Goal: Find specific page/section: Find specific page/section

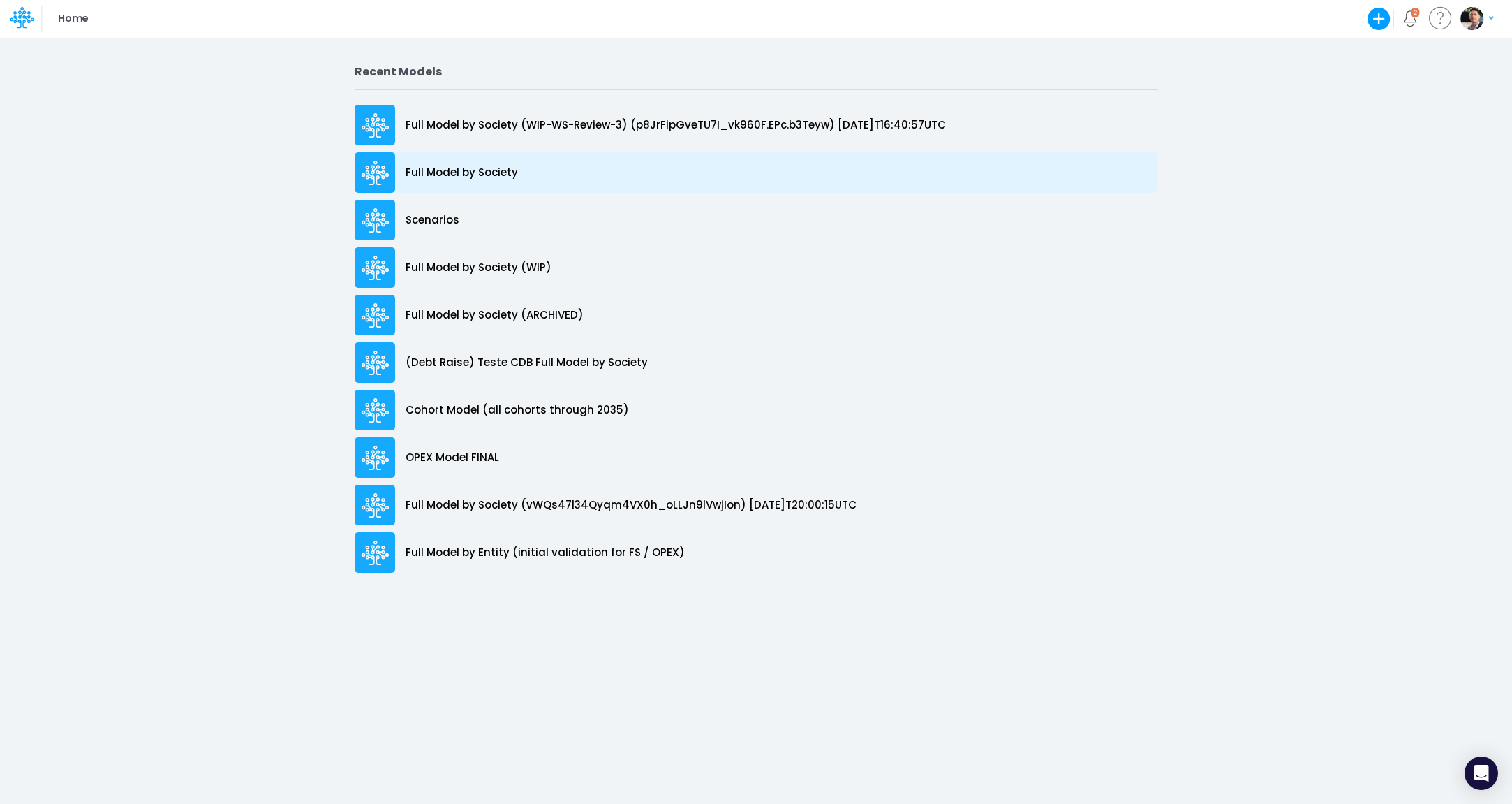
click at [449, 175] on p "Full Model by Society" at bounding box center [461, 172] width 113 height 16
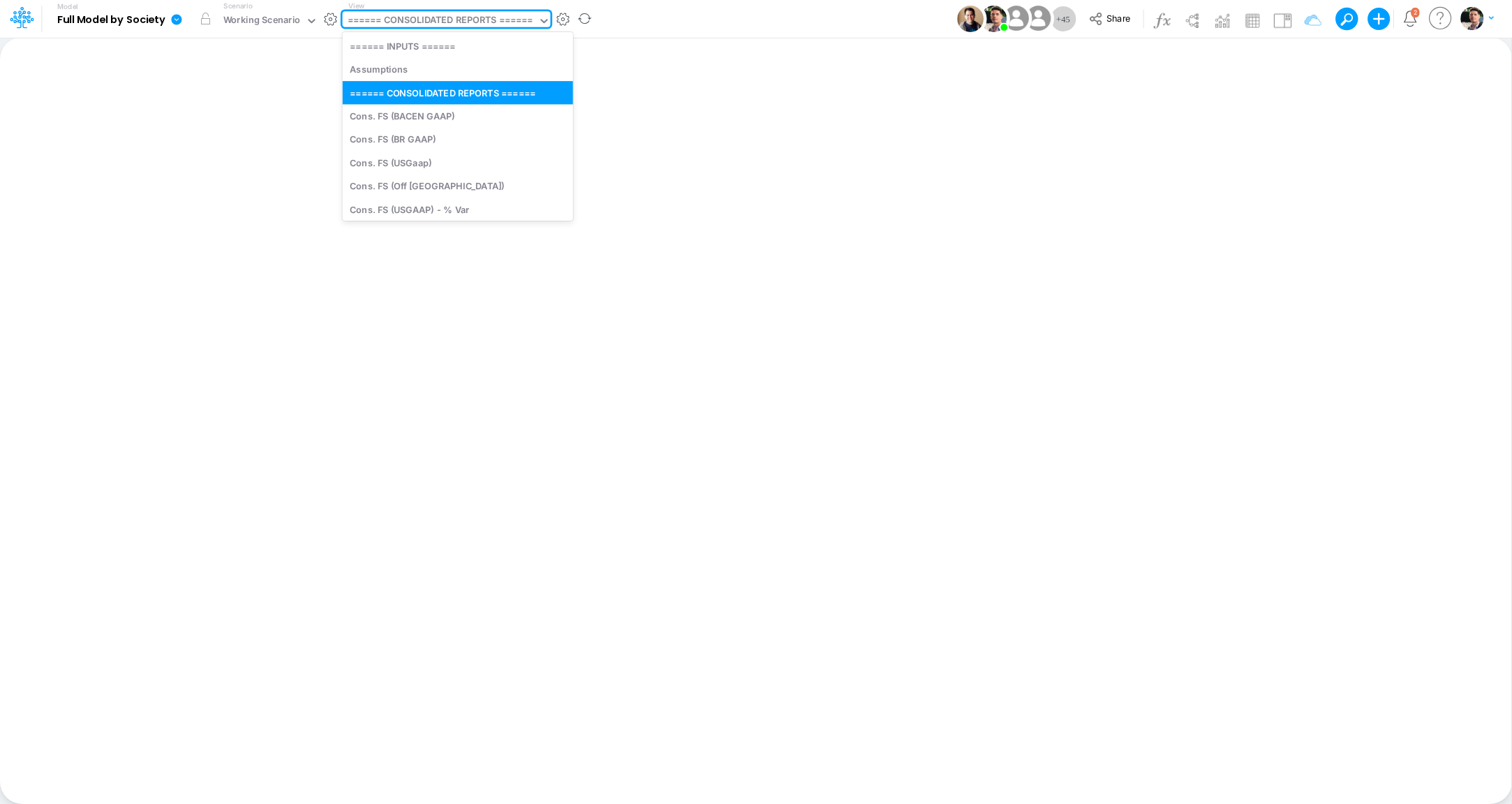
click at [466, 16] on div "====== CONSOLIDATED REPORTS ======" at bounding box center [441, 22] width 186 height 16
click at [487, 25] on div "====== CONSOLIDATED REPORTS ======" at bounding box center [441, 22] width 186 height 16
click at [490, 19] on div "====== CONSOLIDATED REPORTS ======" at bounding box center [441, 22] width 186 height 16
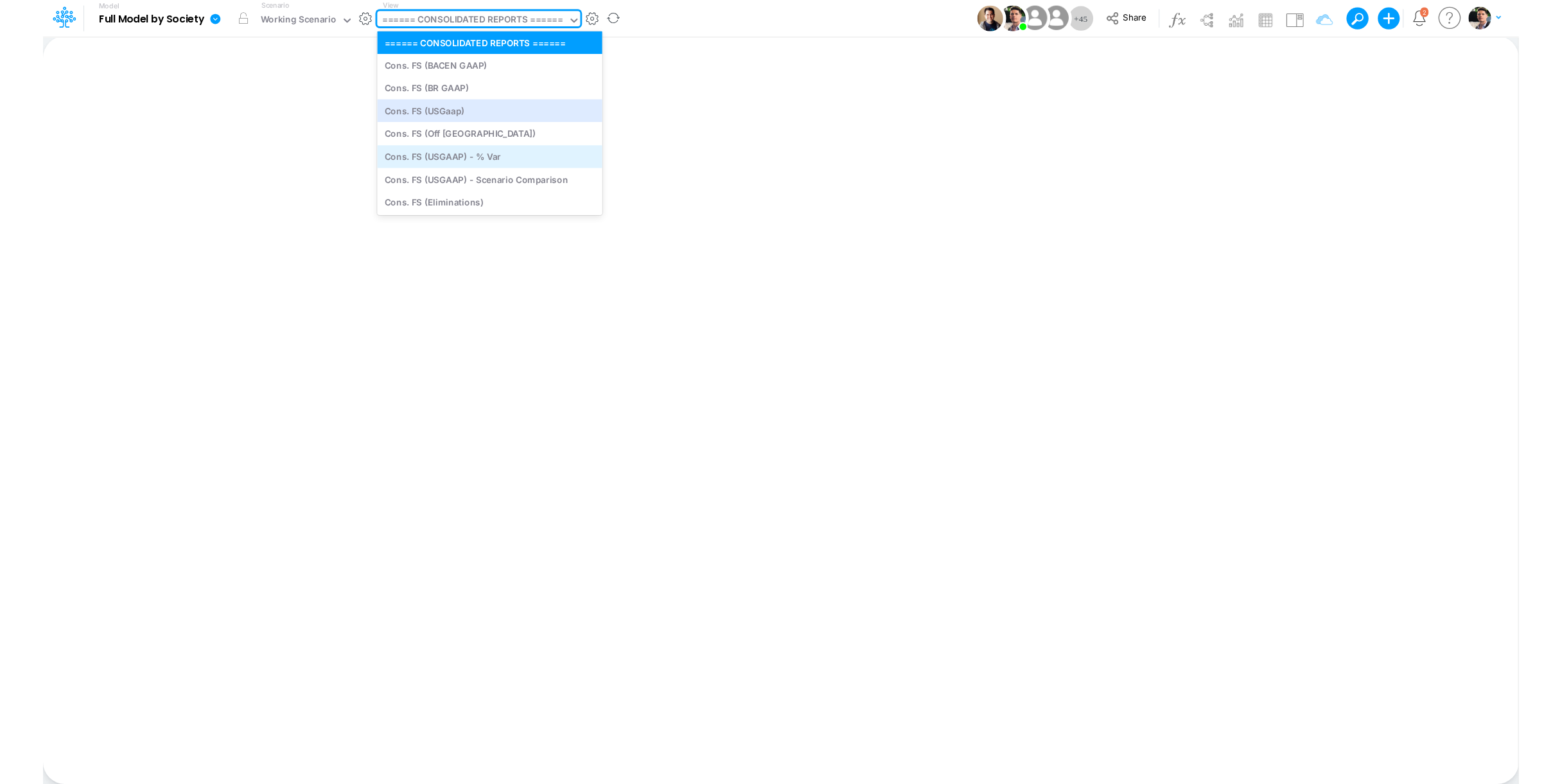
scroll to position [256, 0]
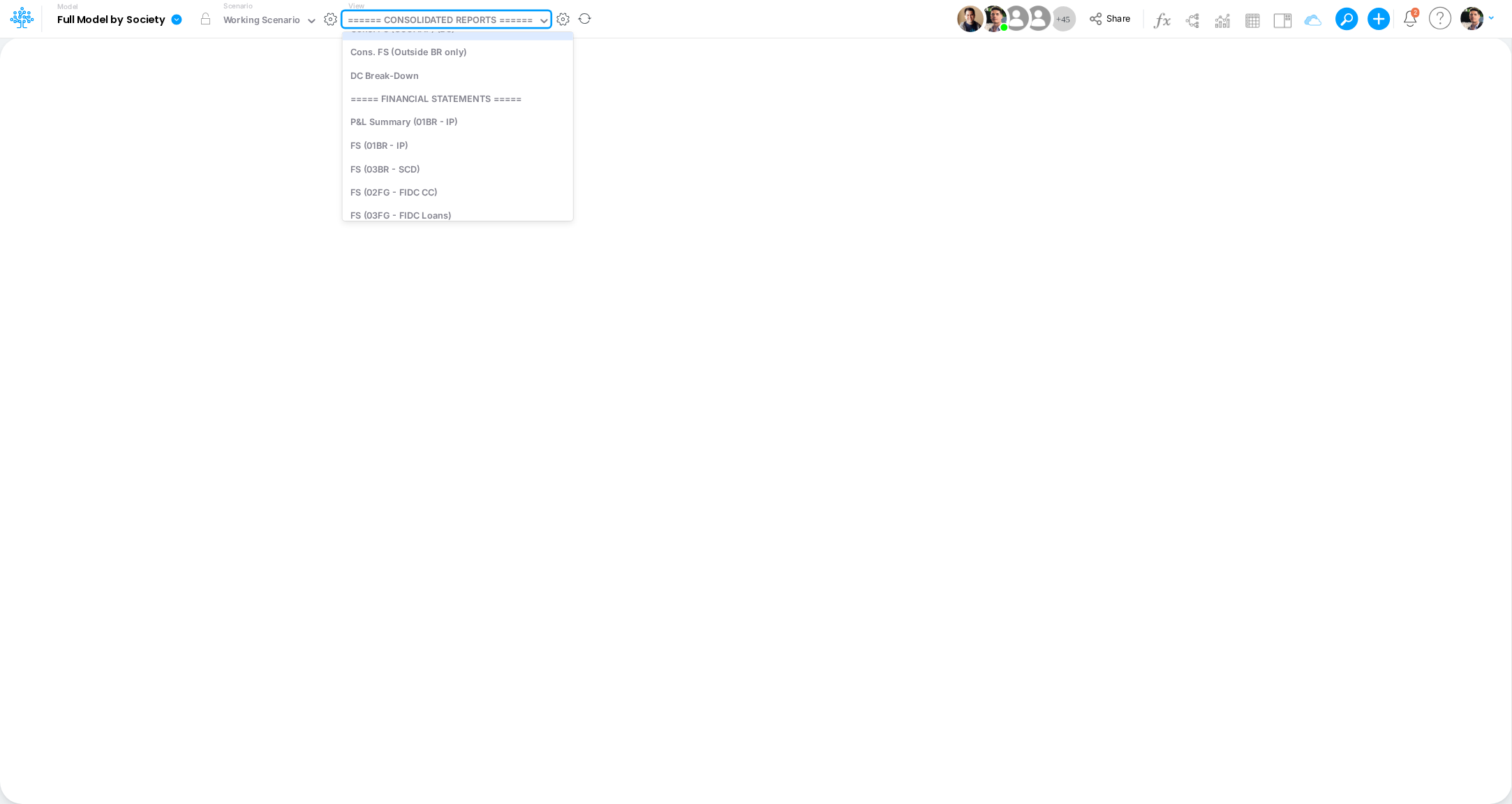
click at [479, 28] on div "====== CONSOLIDATED REPORTS ======" at bounding box center [441, 22] width 186 height 16
click at [493, 20] on div "====== CONSOLIDATED REPORTS ======" at bounding box center [441, 22] width 186 height 16
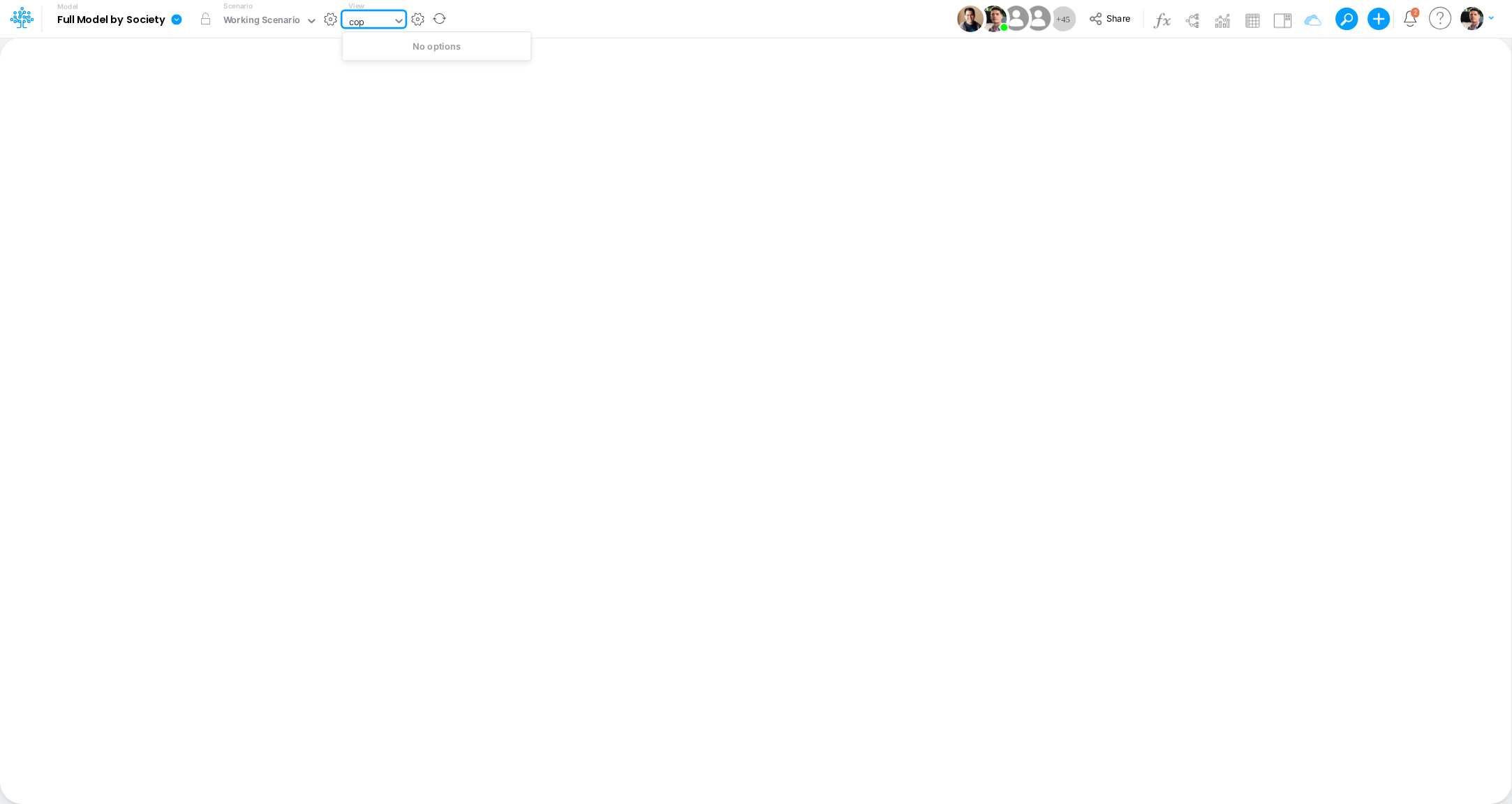
type input "cop"
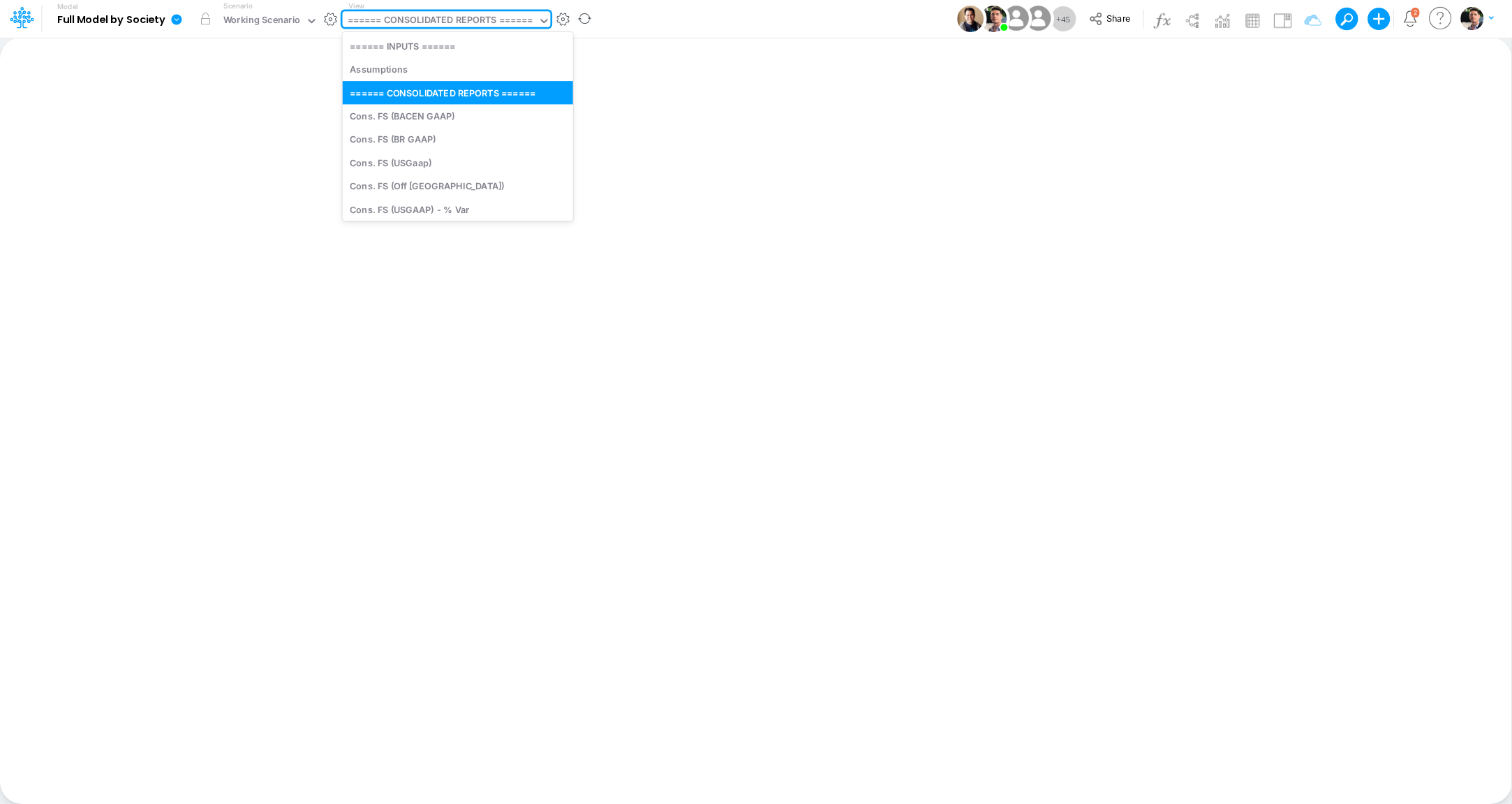
click at [479, 19] on div "====== CONSOLIDATED REPORTS ======" at bounding box center [441, 22] width 186 height 16
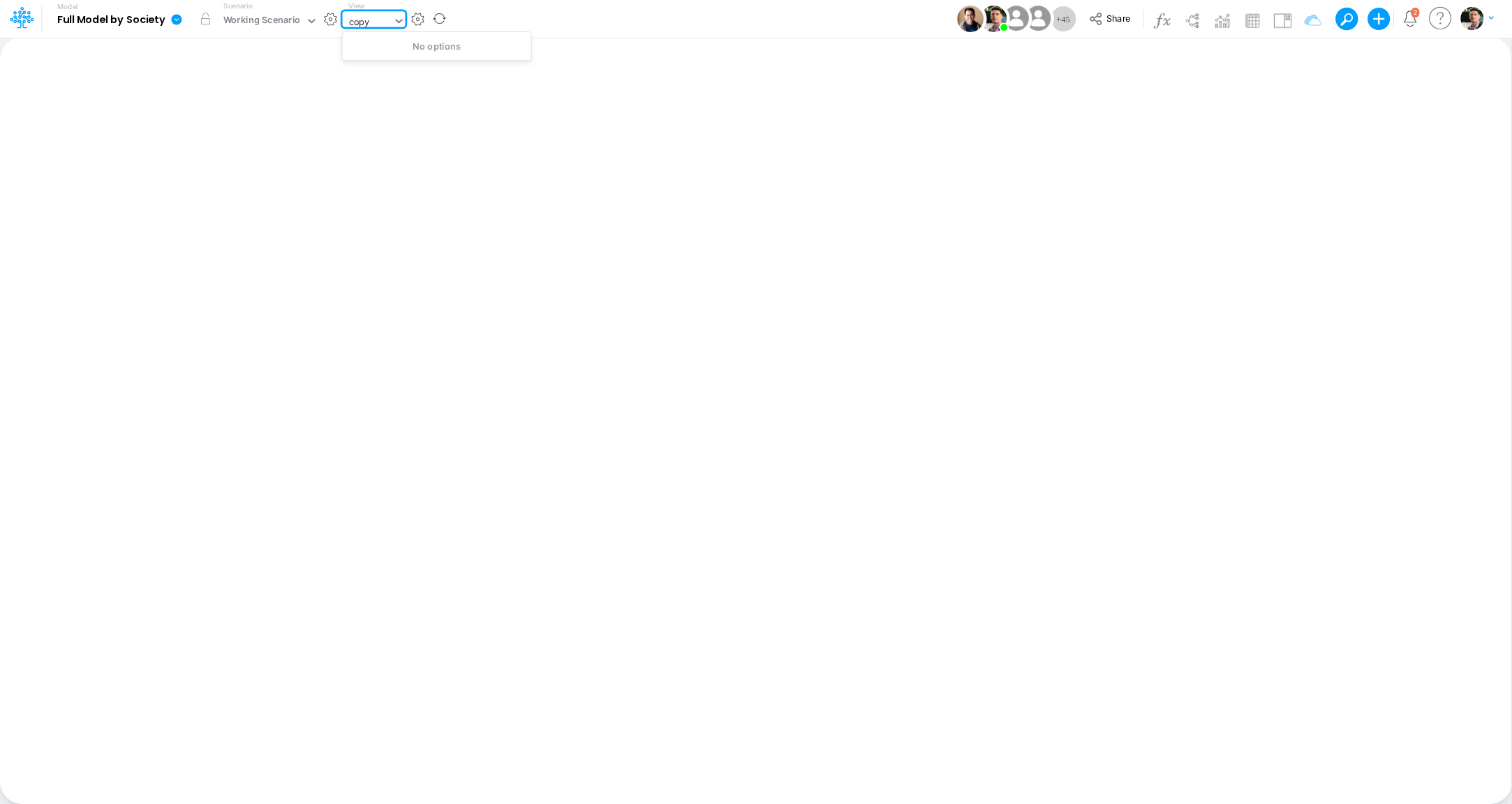
type input "copy"
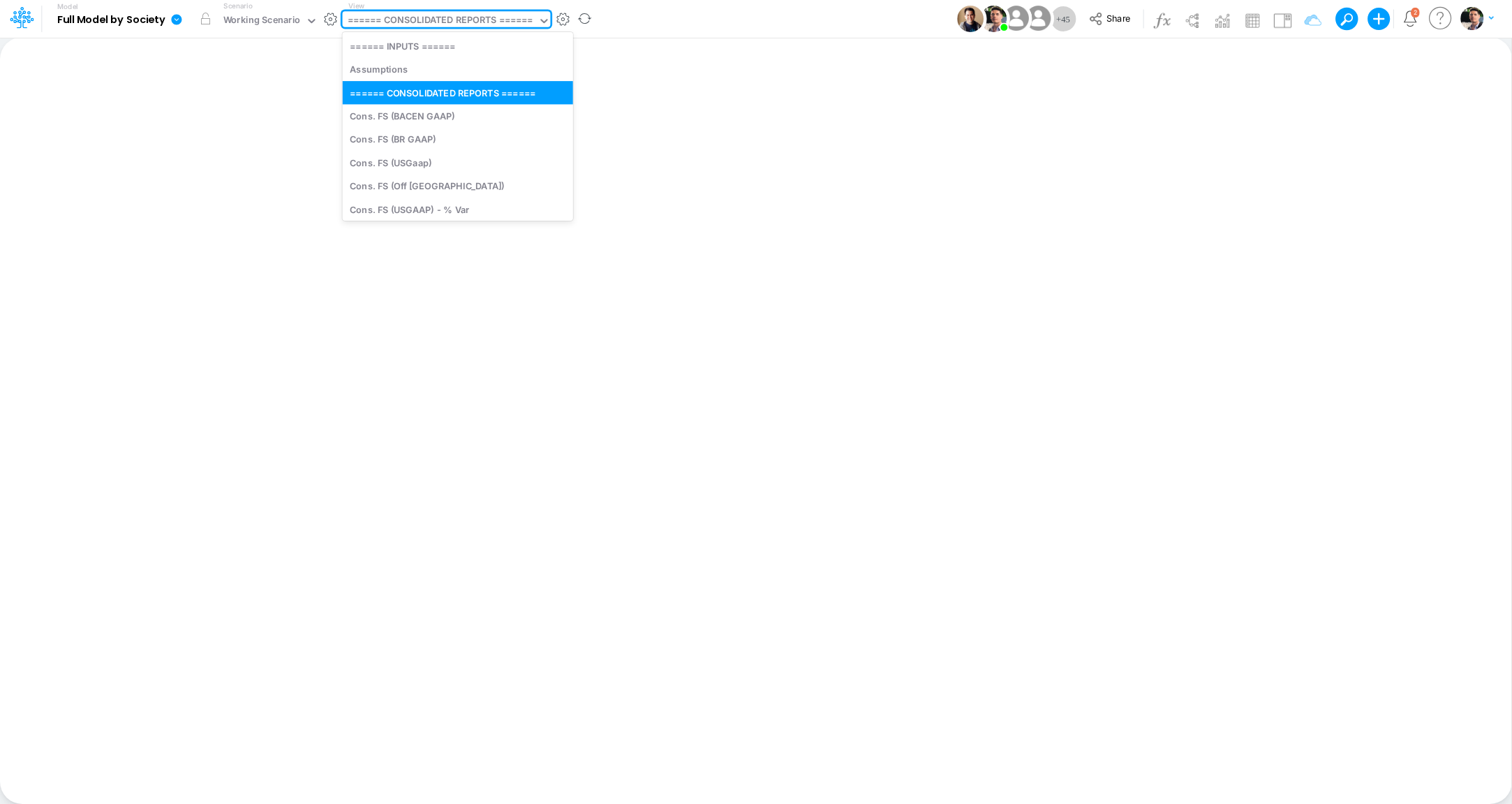
click at [452, 19] on div "====== CONSOLIDATED REPORTS ======" at bounding box center [441, 22] width 186 height 16
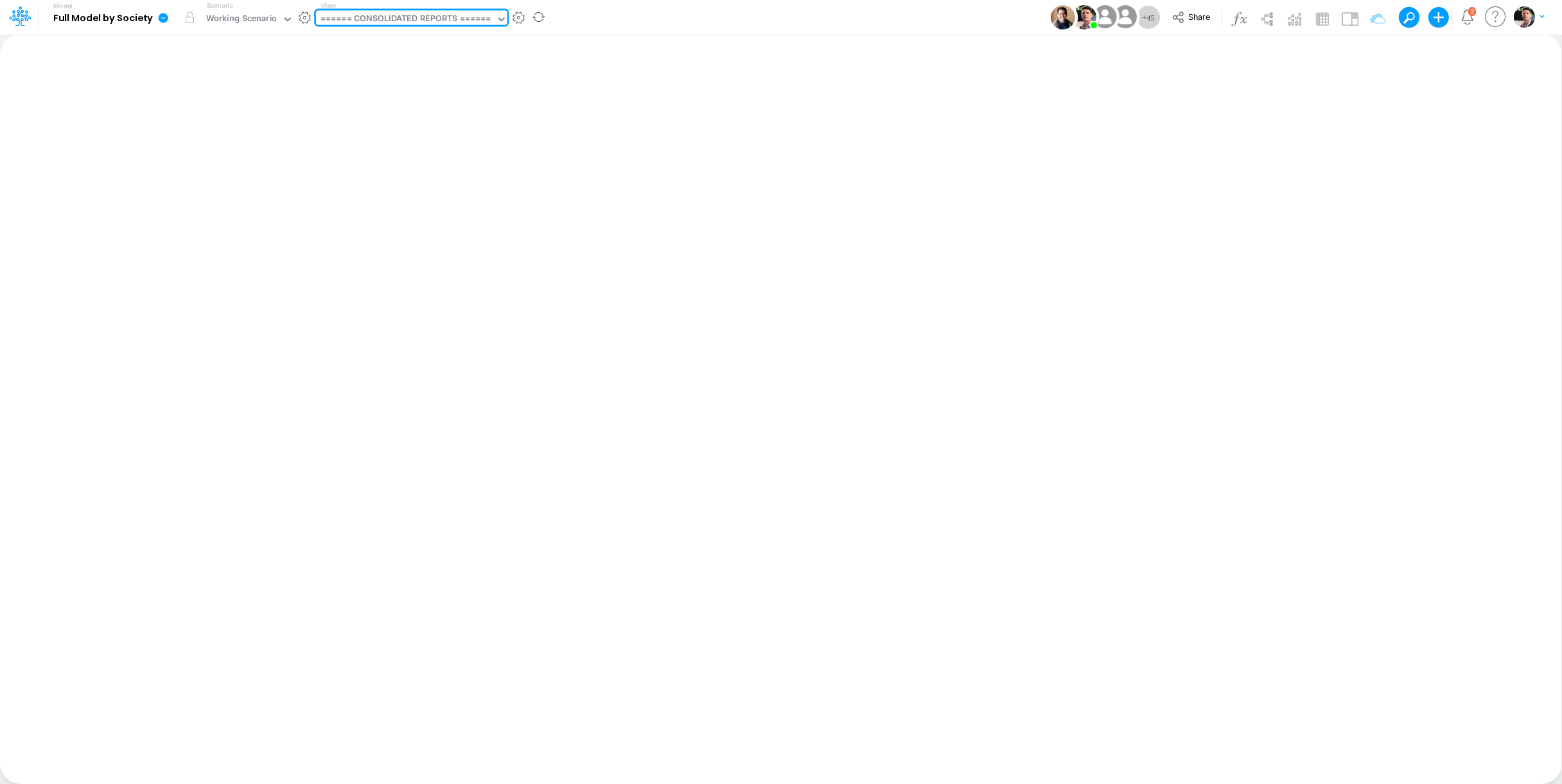
click at [391, 21] on div "====== CONSOLIDATED REPORTS ======" at bounding box center [405, 20] width 171 height 15
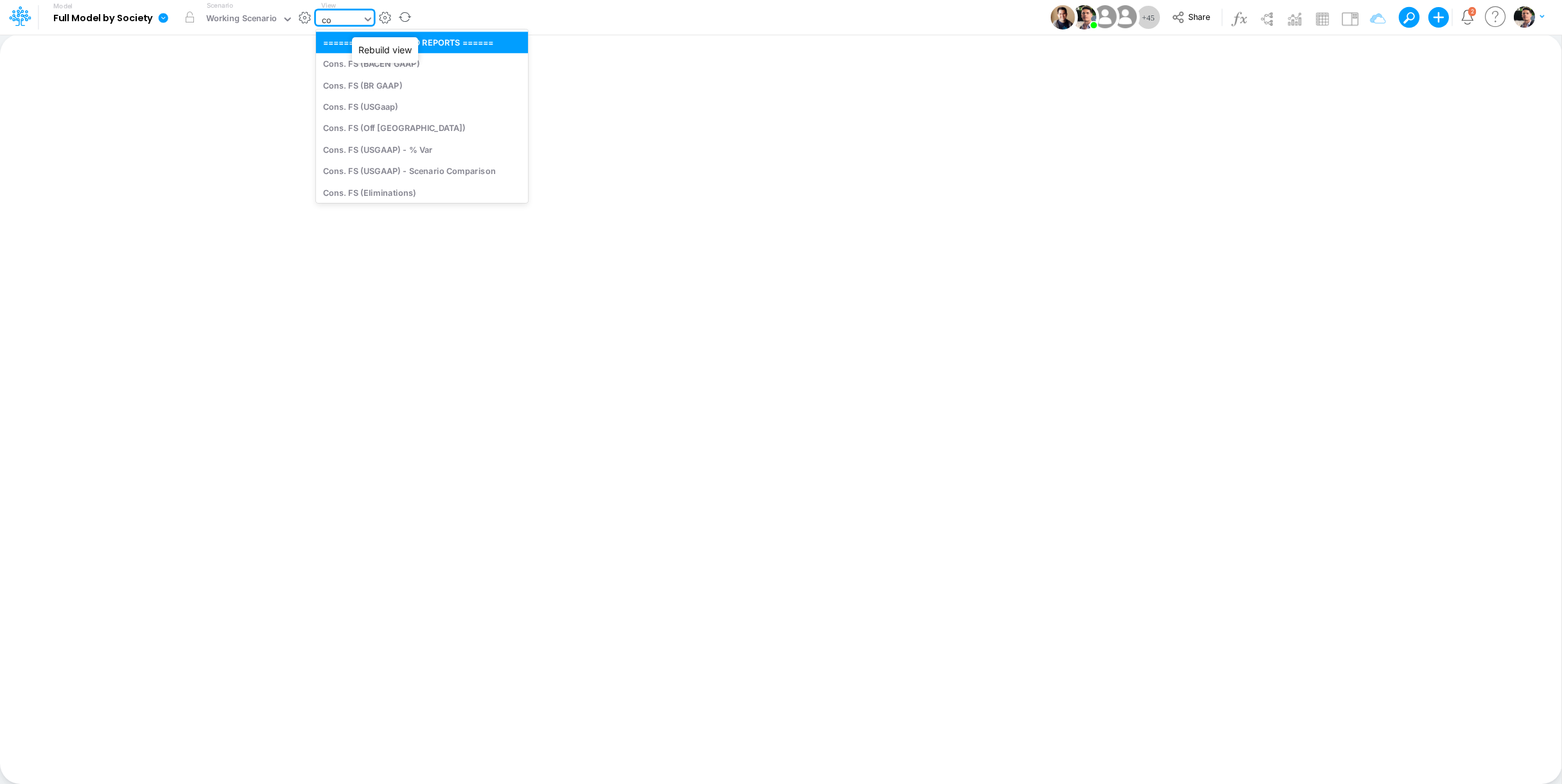
type input "cog"
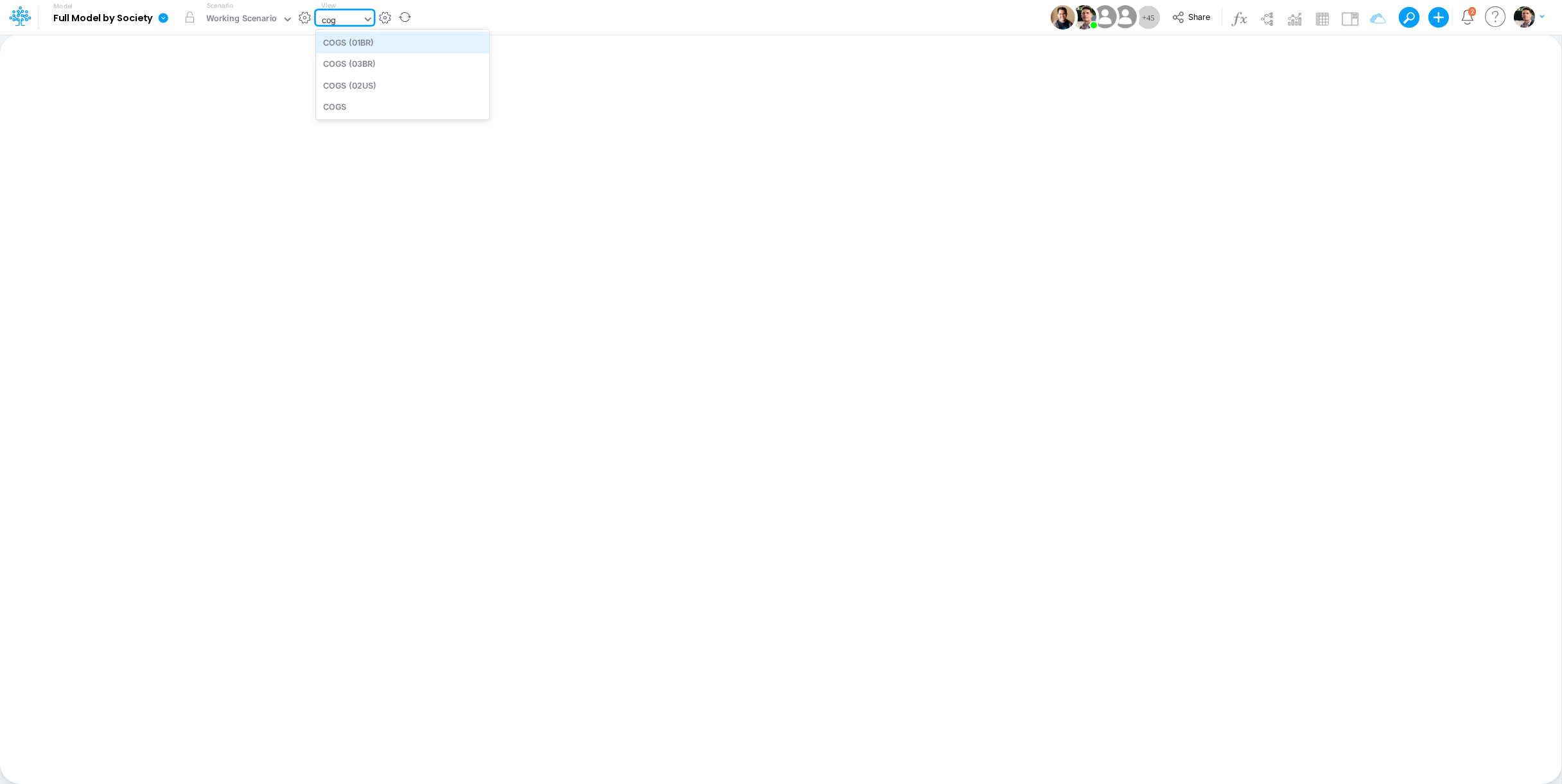
click at [364, 51] on div "COGS (01BR)" at bounding box center [402, 42] width 173 height 21
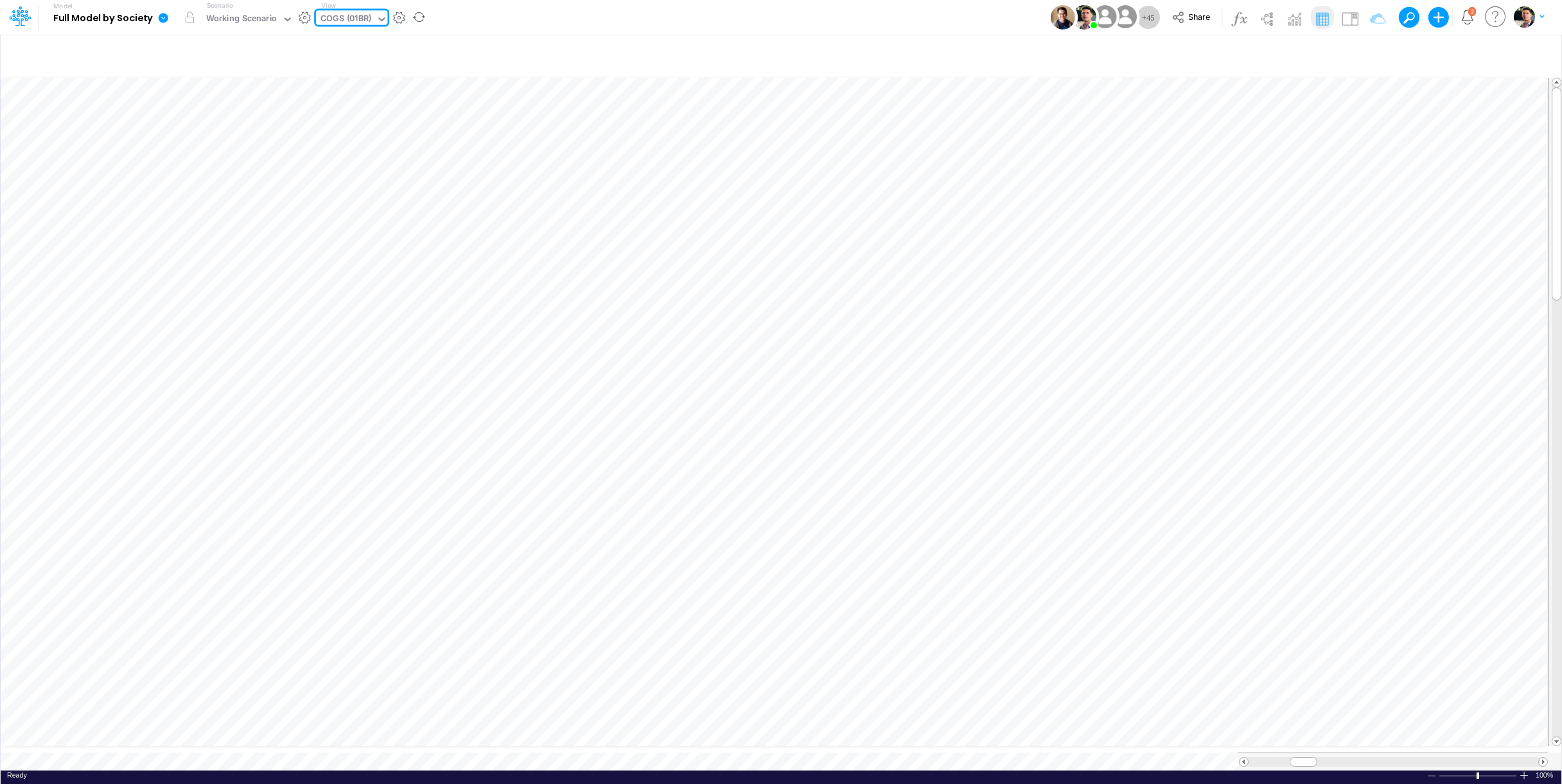
click at [1390, 738] on div at bounding box center [1524, 774] width 10 height 10
click at [333, 18] on div "COGS (01BR)" at bounding box center [345, 20] width 51 height 15
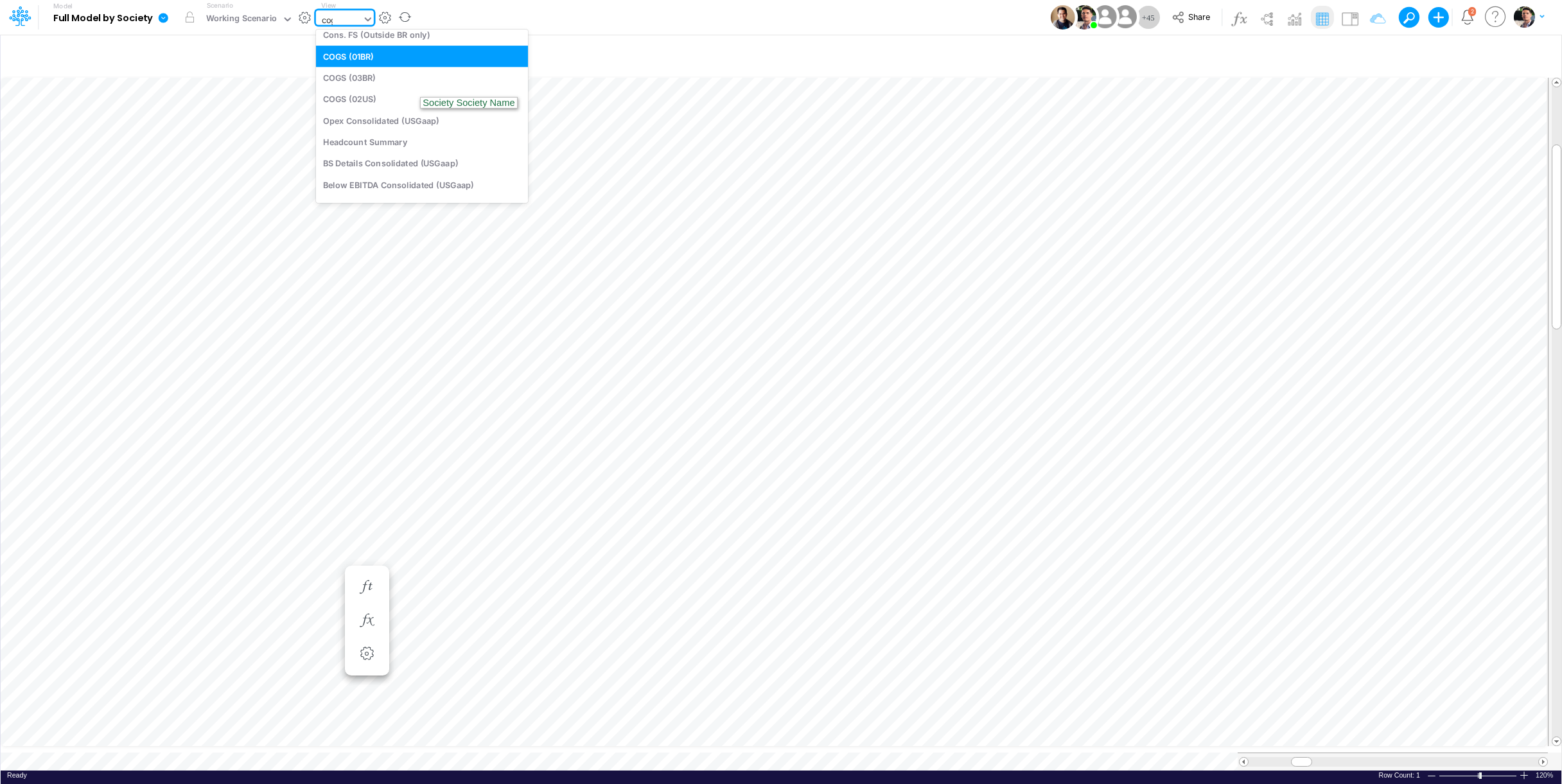
type input "cogs"
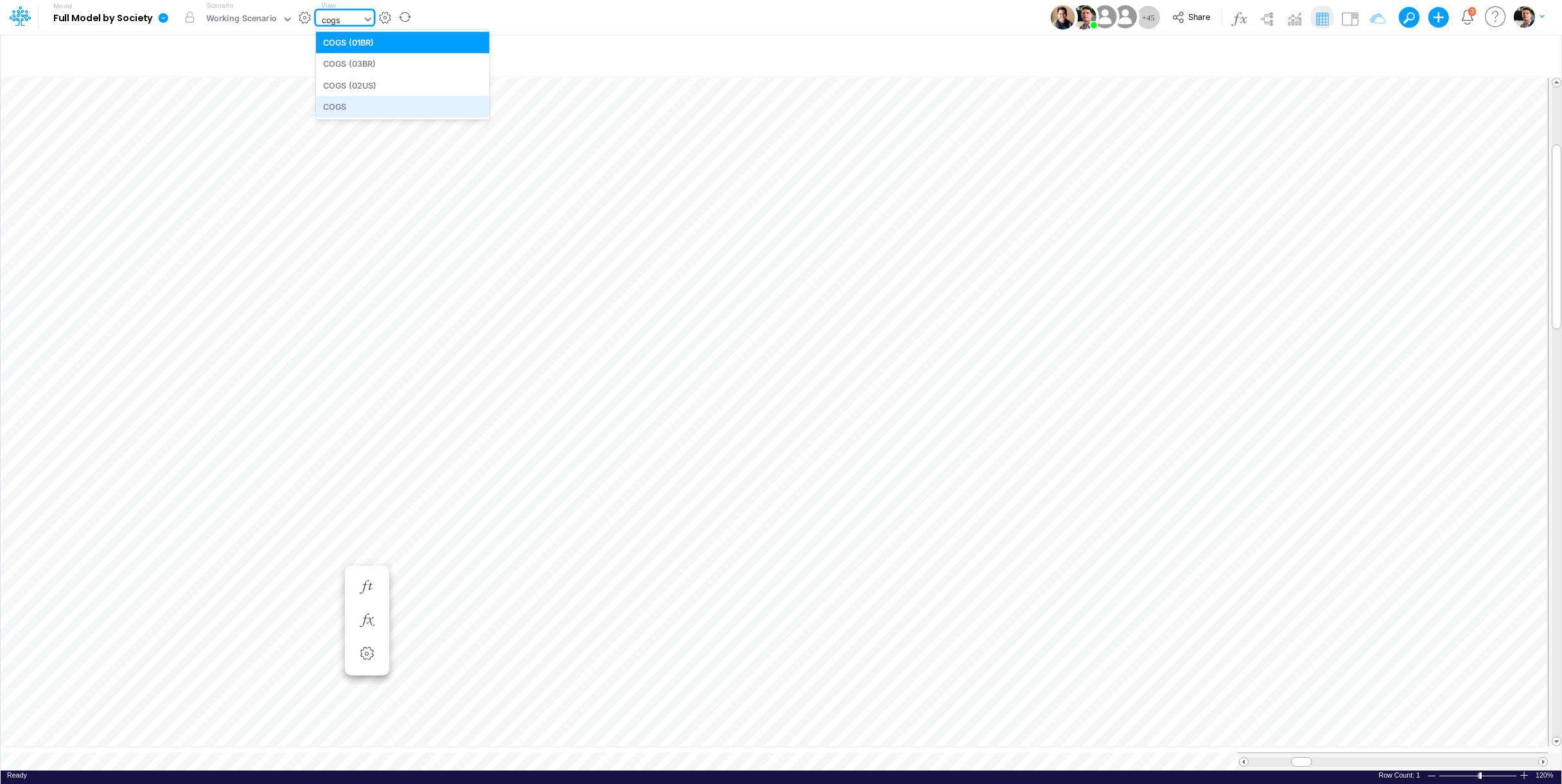
click at [372, 109] on div "COGS" at bounding box center [402, 106] width 173 height 21
click at [1390, 738] on span at bounding box center [1542, 761] width 8 height 8
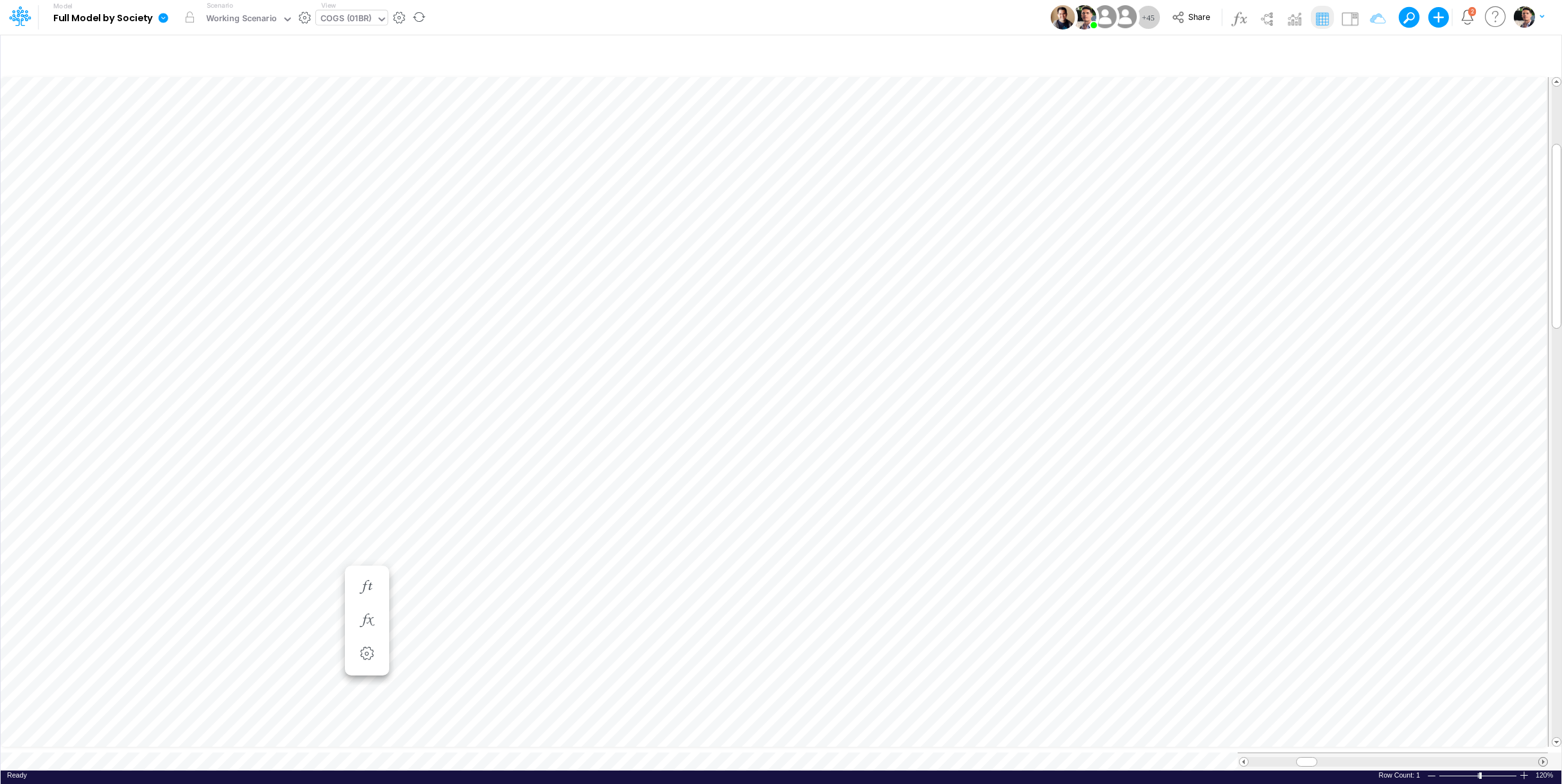
click at [1390, 738] on span at bounding box center [1542, 761] width 8 height 8
click at [353, 21] on div "COGS (01BR)" at bounding box center [345, 20] width 51 height 15
type input "unit"
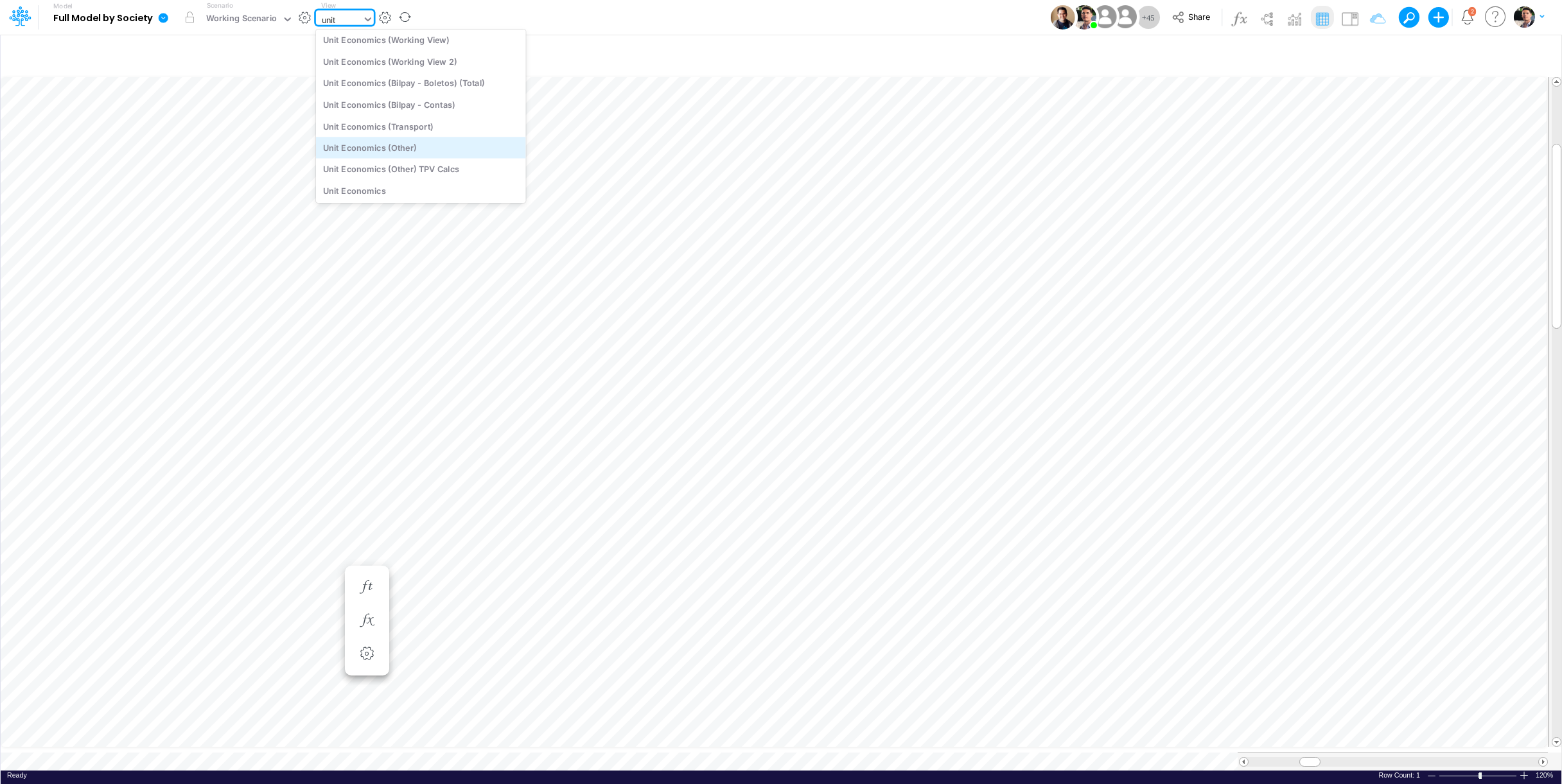
click at [397, 148] on div "Unit Economics (Other)" at bounding box center [421, 147] width 210 height 21
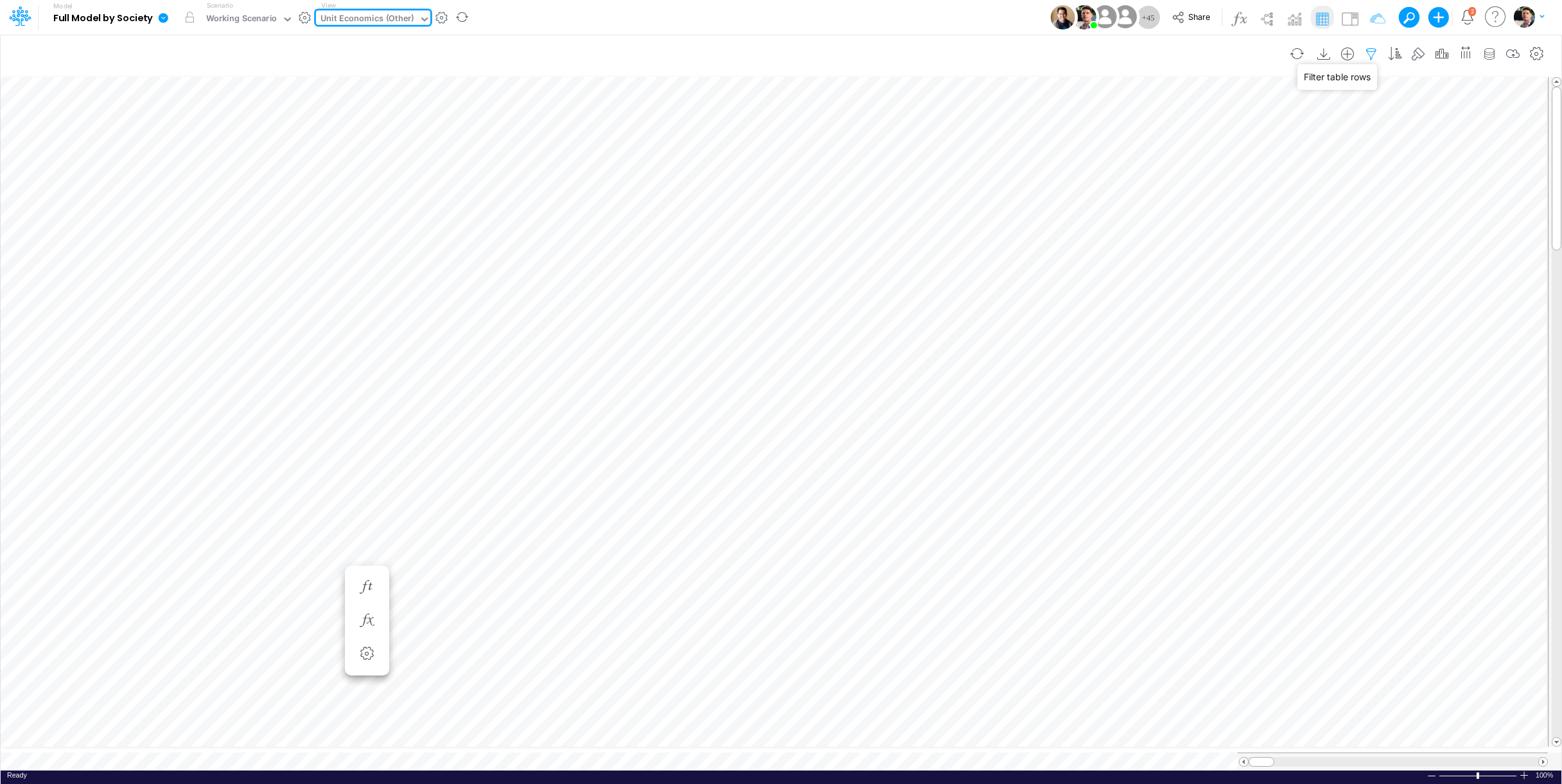
click at [1364, 52] on icon "button" at bounding box center [1371, 54] width 19 height 13
select select "contains"
click at [1353, 214] on button "button" at bounding box center [1353, 213] width 25 height 18
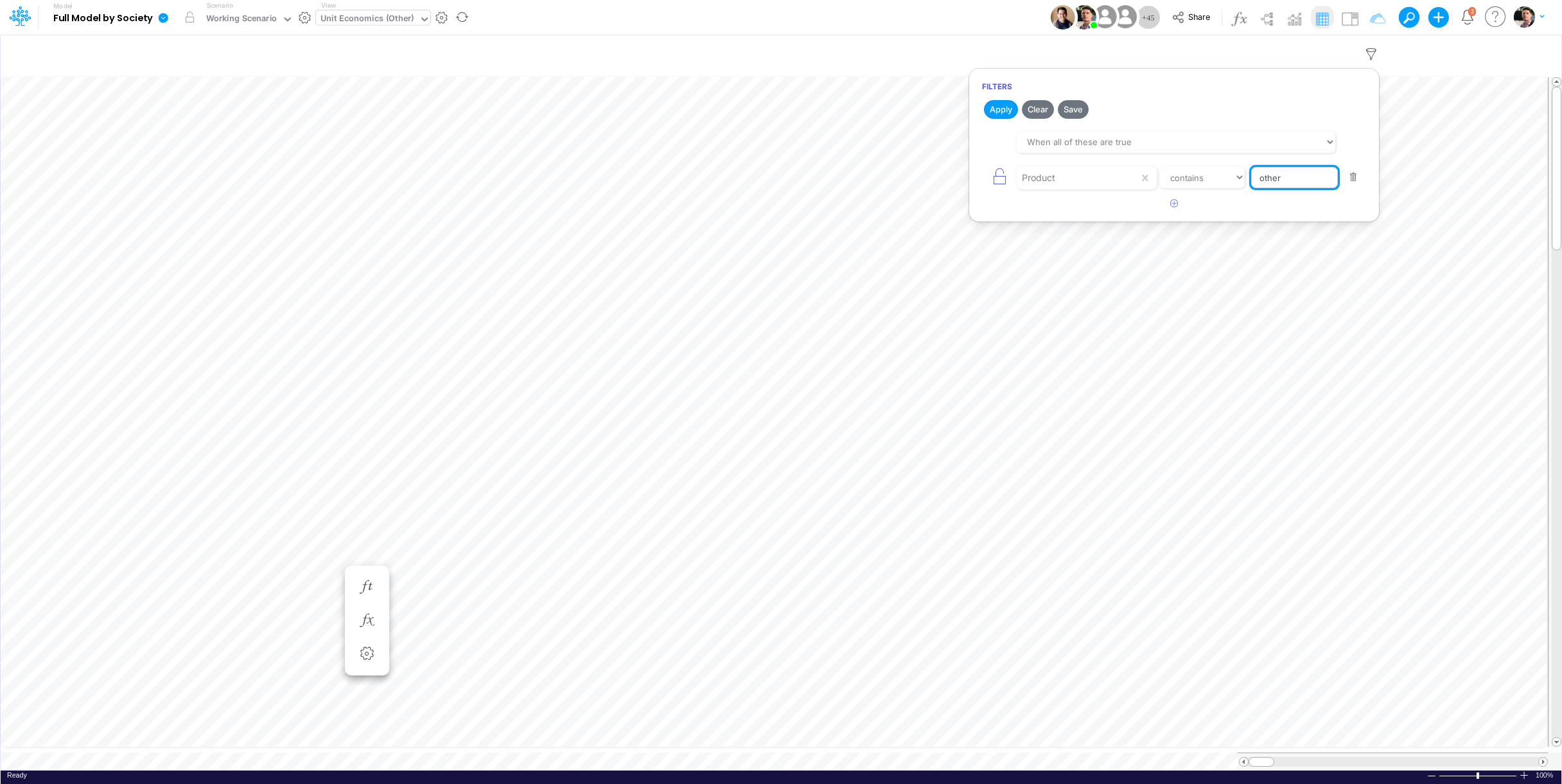
drag, startPoint x: 1295, startPoint y: 182, endPoint x: 1202, endPoint y: 182, distance: 93.0
click at [1251, 182] on input "other" at bounding box center [1295, 178] width 87 height 22
type input "loans"
click at [998, 108] on button "Apply" at bounding box center [1001, 109] width 34 height 18
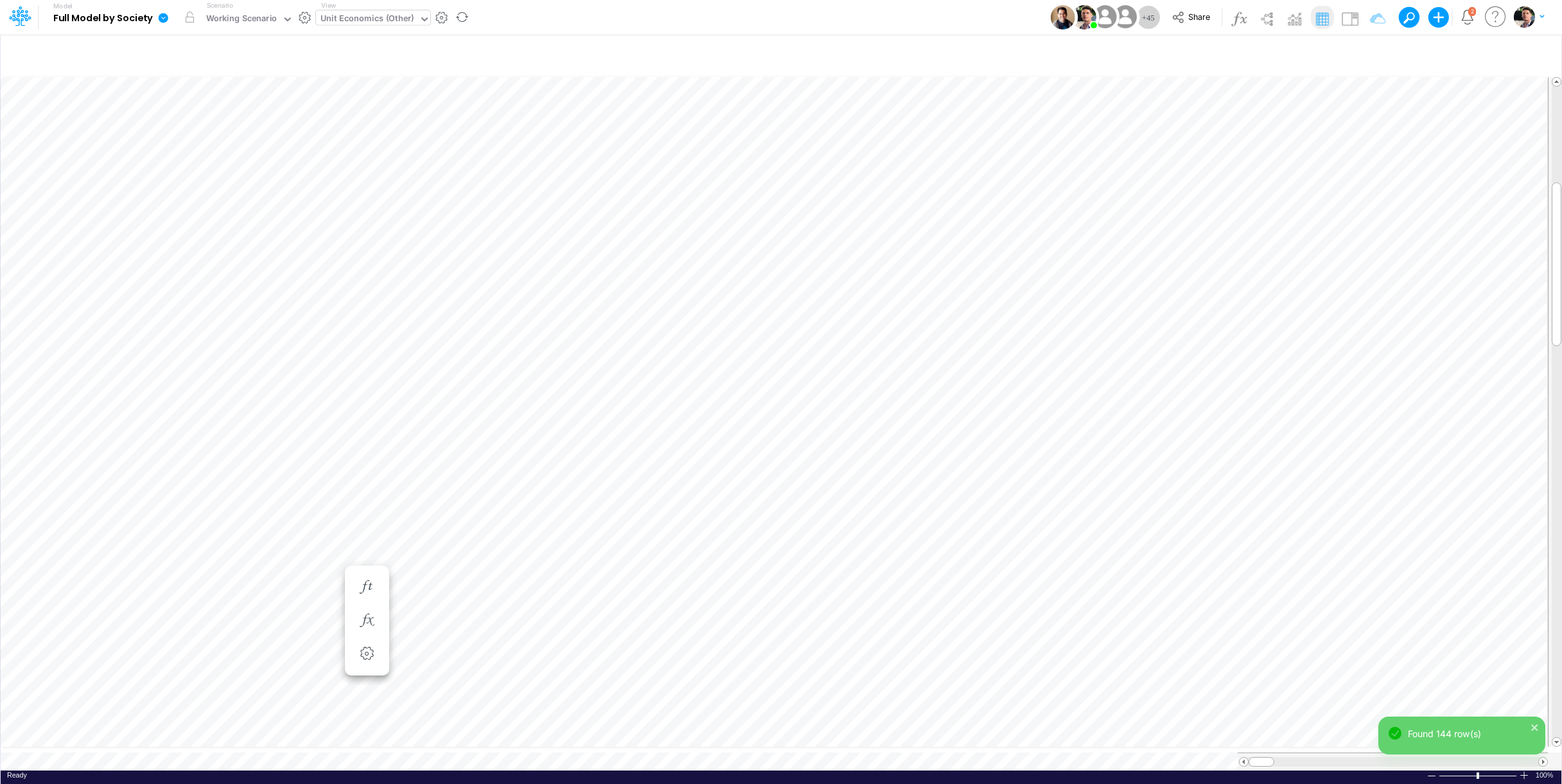
scroll to position [5, 26]
